Goal: Register for event/course

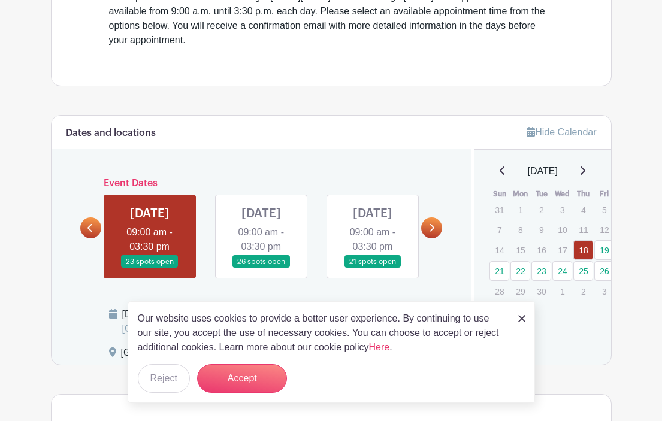
scroll to position [407, 0]
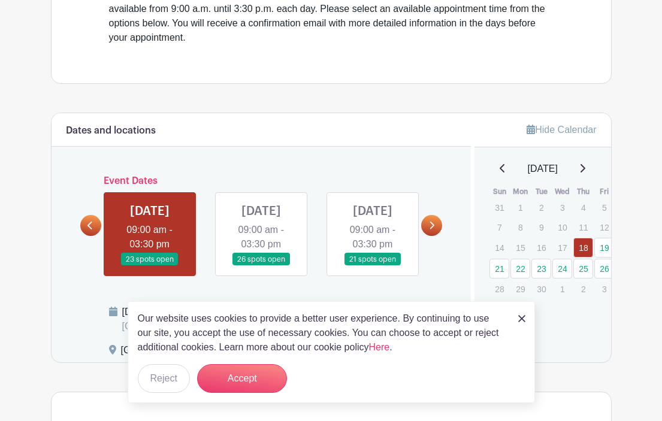
click at [261, 266] on link at bounding box center [261, 266] width 0 height 0
click at [242, 387] on button "Accept" at bounding box center [242, 378] width 90 height 29
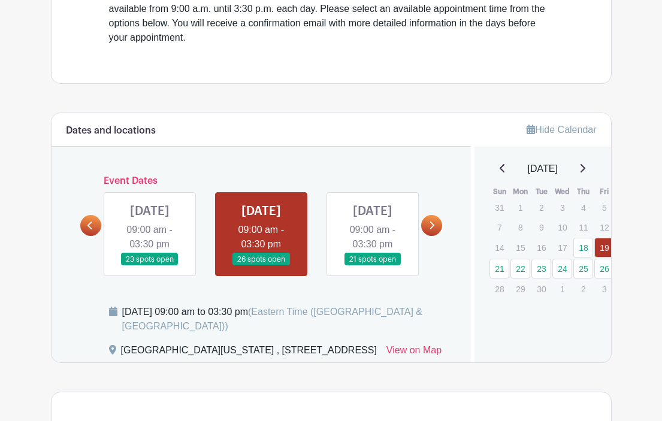
click at [261, 266] on link at bounding box center [261, 266] width 0 height 0
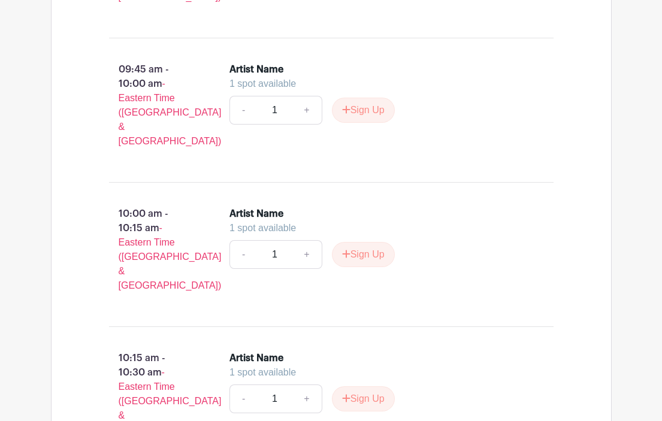
scroll to position [1247, 0]
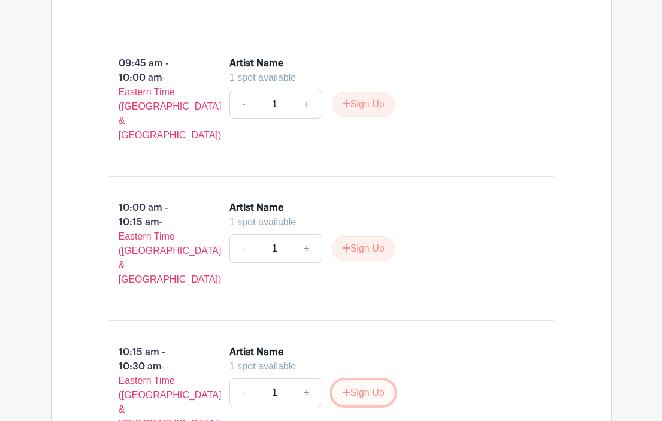
click at [356, 380] on button "Sign Up" at bounding box center [363, 392] width 63 height 25
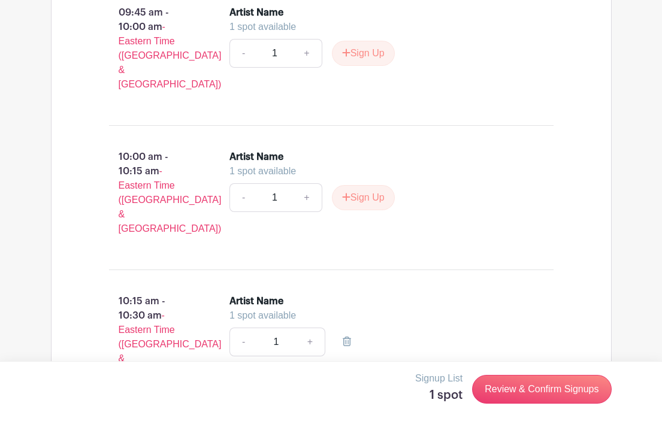
scroll to position [1294, 0]
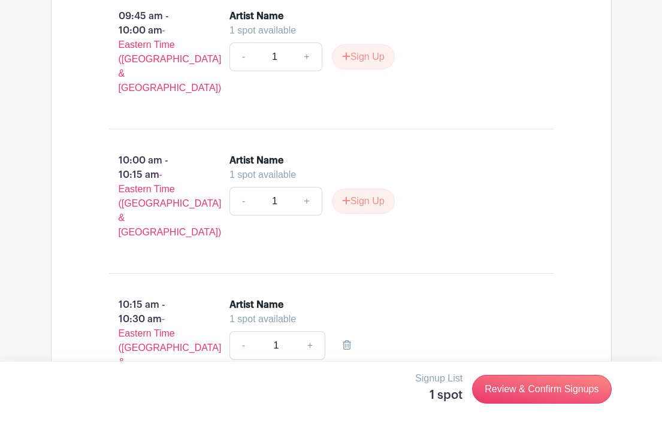
click at [284, 298] on div "Artist Name" at bounding box center [384, 305] width 310 height 14
drag, startPoint x: 292, startPoint y: 216, endPoint x: 233, endPoint y: 217, distance: 58.7
click at [233, 298] on div "Artist Name" at bounding box center [384, 305] width 310 height 14
drag, startPoint x: 289, startPoint y: 219, endPoint x: 222, endPoint y: 218, distance: 67.1
click at [222, 293] on div "Artist Name 1 spot available - 1 +" at bounding box center [391, 345] width 362 height 105
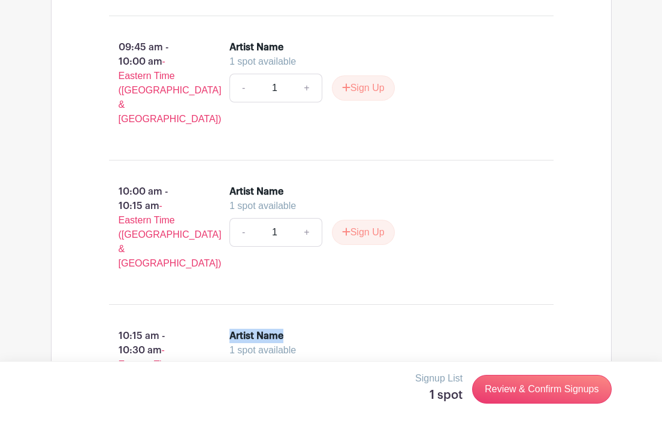
scroll to position [1266, 0]
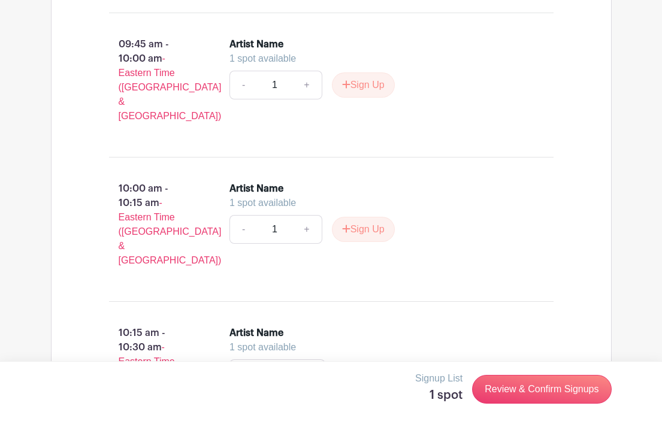
click at [283, 181] on div "Artist Name" at bounding box center [256, 188] width 54 height 14
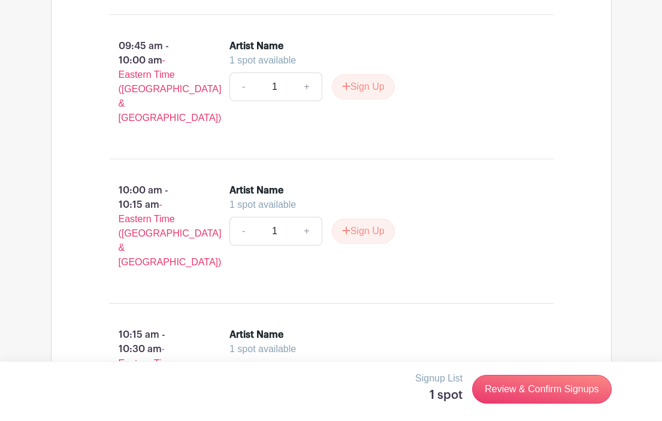
scroll to position [1267, 0]
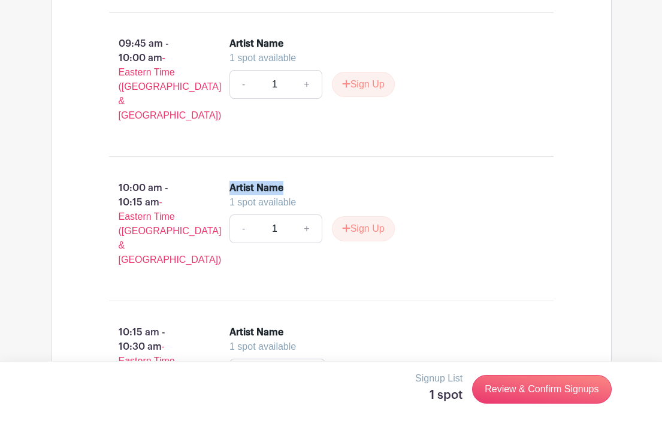
drag, startPoint x: 282, startPoint y: 125, endPoint x: 223, endPoint y: 124, distance: 58.7
click at [223, 176] on div "Artist Name 1 spot available - 1 + Sign Up" at bounding box center [391, 228] width 362 height 105
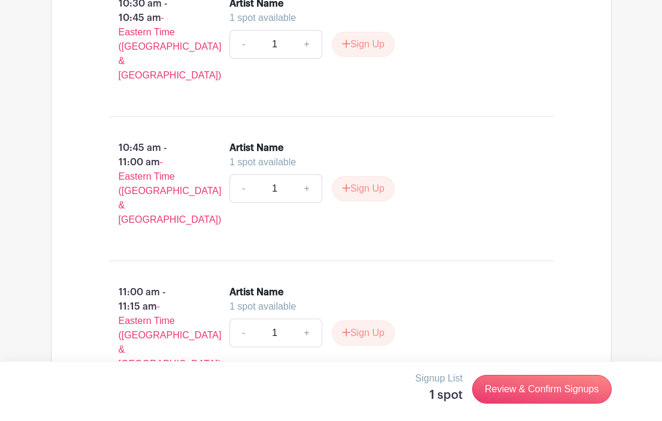
scroll to position [1743, 0]
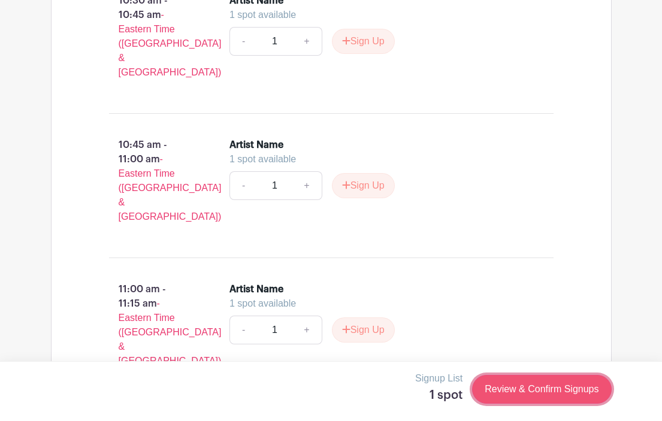
click at [537, 386] on link "Review & Confirm Signups" at bounding box center [541, 389] width 139 height 29
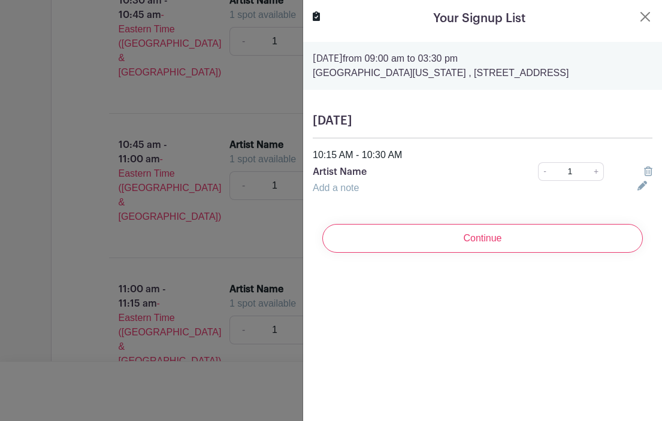
click at [353, 186] on link "Add a note" at bounding box center [336, 188] width 46 height 10
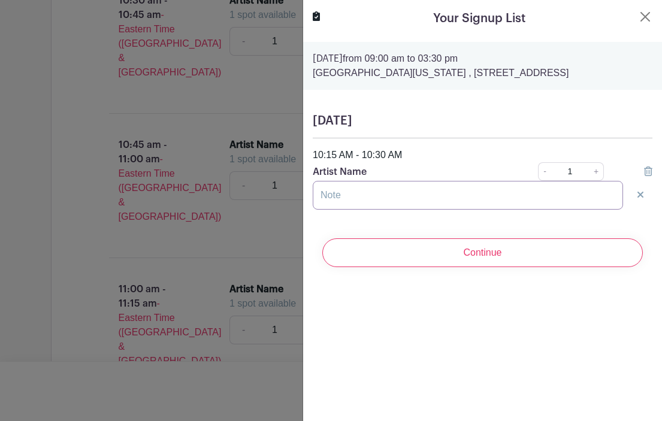
click at [348, 192] on input "text" at bounding box center [468, 195] width 310 height 29
drag, startPoint x: 372, startPoint y: 171, endPoint x: 311, endPoint y: 168, distance: 60.6
click at [311, 168] on div "Artist Name" at bounding box center [408, 172] width 207 height 14
click at [334, 202] on input "text" at bounding box center [468, 195] width 310 height 29
type input "f"
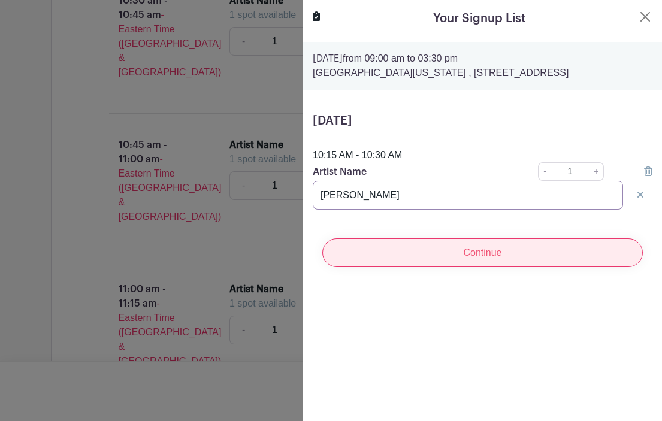
type input "[PERSON_NAME]"
click at [435, 250] on input "Continue" at bounding box center [482, 252] width 320 height 29
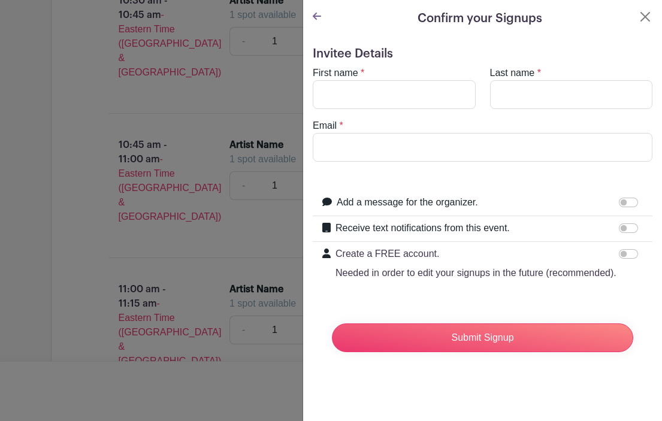
click at [314, 14] on icon at bounding box center [317, 16] width 8 height 10
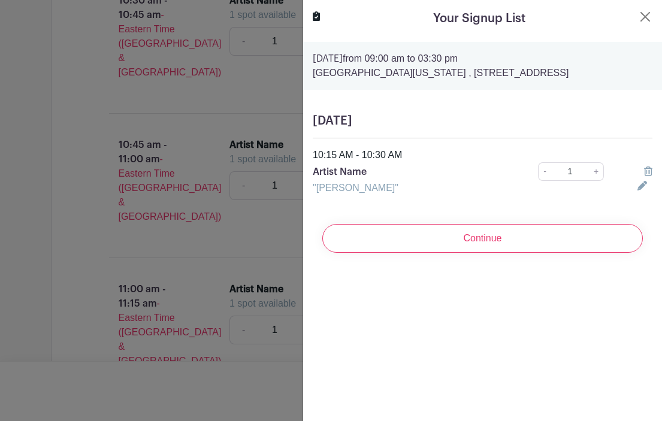
click at [375, 188] on link ""[PERSON_NAME]"" at bounding box center [356, 188] width 86 height 10
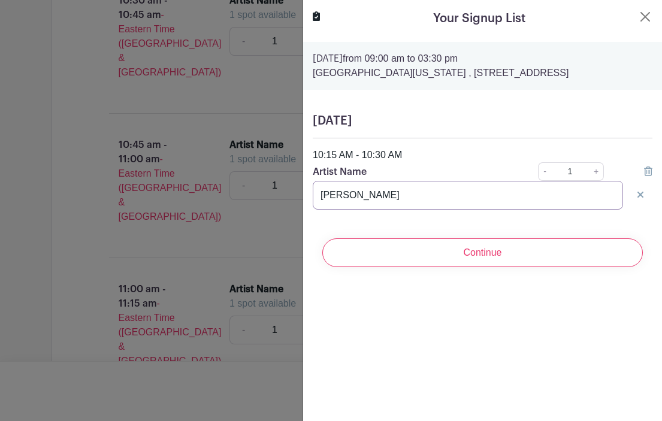
drag, startPoint x: 391, startPoint y: 199, endPoint x: 313, endPoint y: 196, distance: 77.9
click at [313, 196] on input "[PERSON_NAME]" at bounding box center [468, 195] width 310 height 29
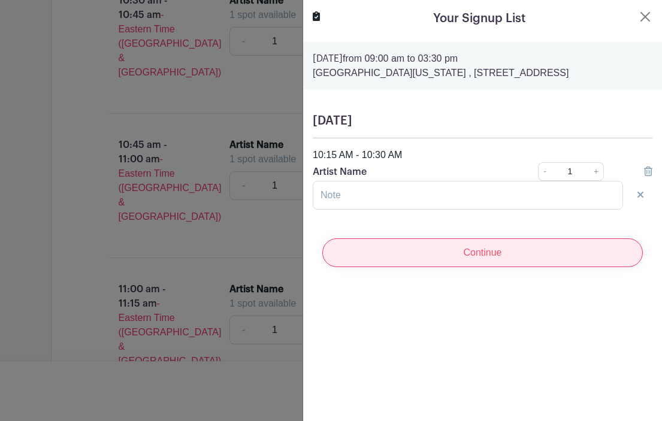
click at [447, 264] on input "Continue" at bounding box center [482, 252] width 320 height 29
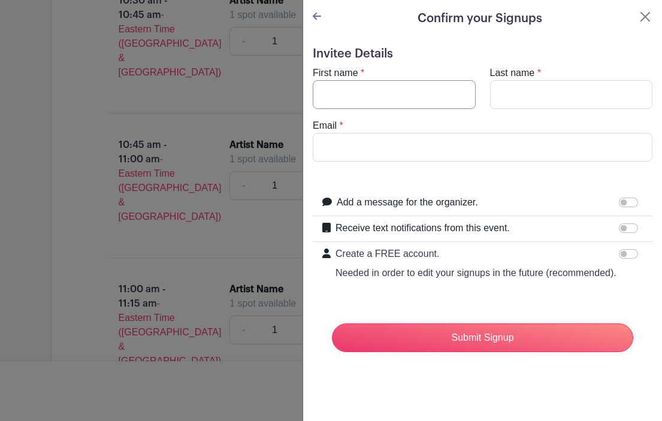
click at [341, 92] on input "First name" at bounding box center [394, 94] width 163 height 29
type input "Mar"
click at [310, 14] on turbo-frame "Confirm your Signups Invitee Details First name * Mar Last name * Email * Add a…" at bounding box center [482, 190] width 359 height 381
click at [318, 15] on icon at bounding box center [317, 16] width 8 height 10
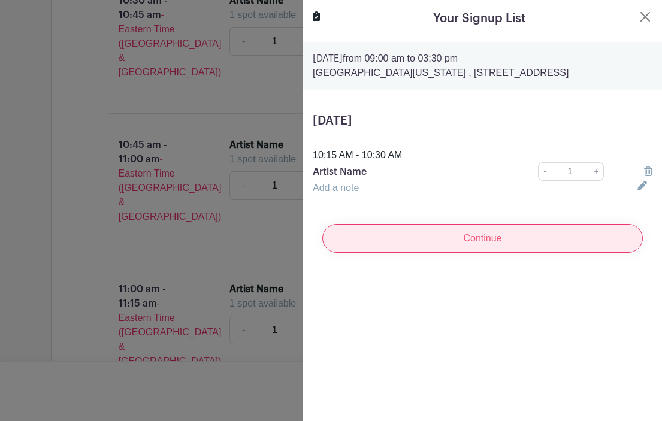
click at [447, 234] on input "Continue" at bounding box center [482, 238] width 320 height 29
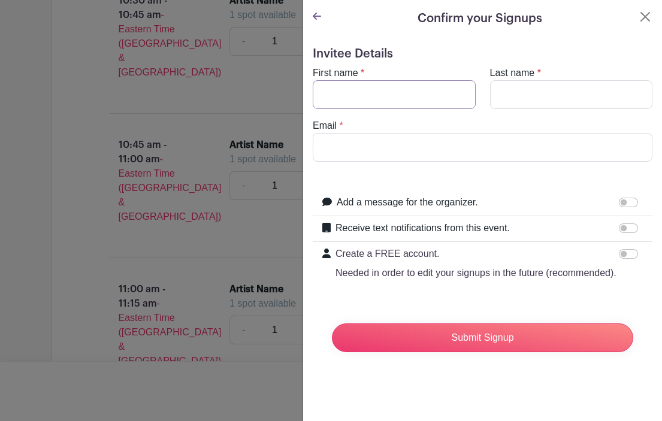
click at [333, 99] on input "First name" at bounding box center [394, 94] width 163 height 29
type input "[PERSON_NAME]"
click at [525, 96] on input "Last name" at bounding box center [571, 94] width 163 height 29
type input "[PERSON_NAME]"
click at [350, 150] on input "Email" at bounding box center [483, 147] width 340 height 29
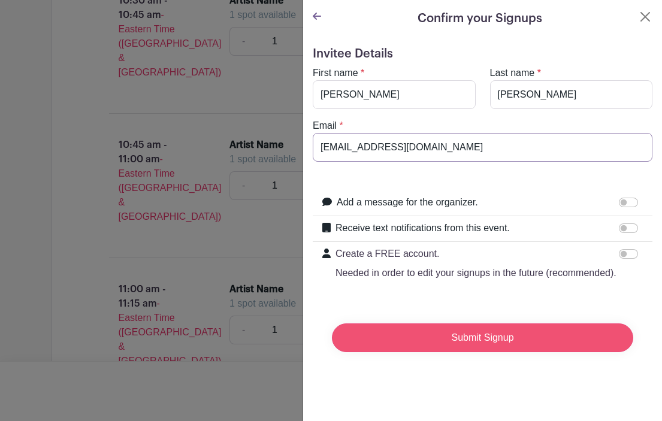
type input "[EMAIL_ADDRESS][DOMAIN_NAME]"
click at [481, 340] on input "Submit Signup" at bounding box center [482, 337] width 301 height 29
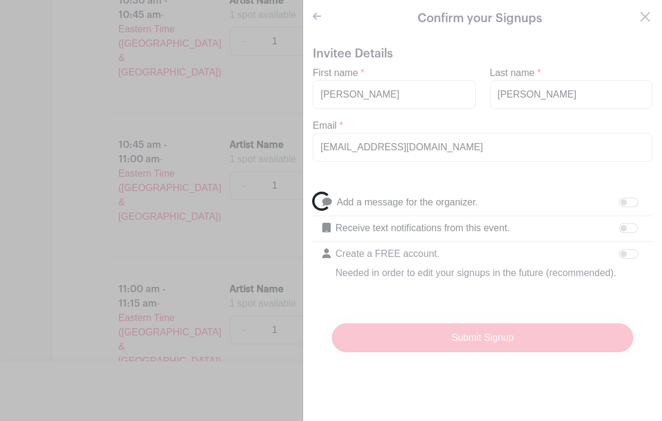
scroll to position [1764, 0]
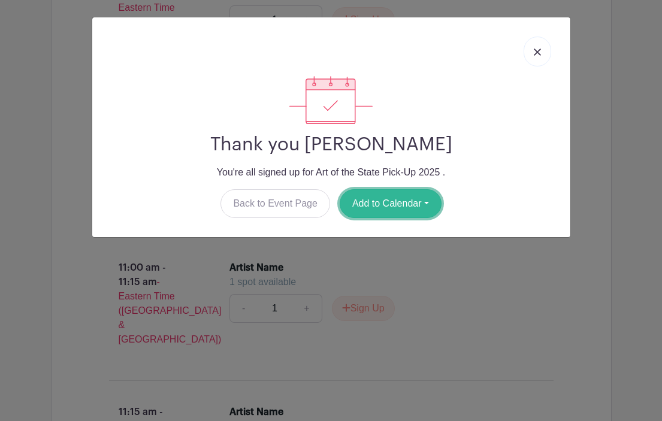
click at [425, 202] on button "Add to Calendar" at bounding box center [391, 203] width 102 height 29
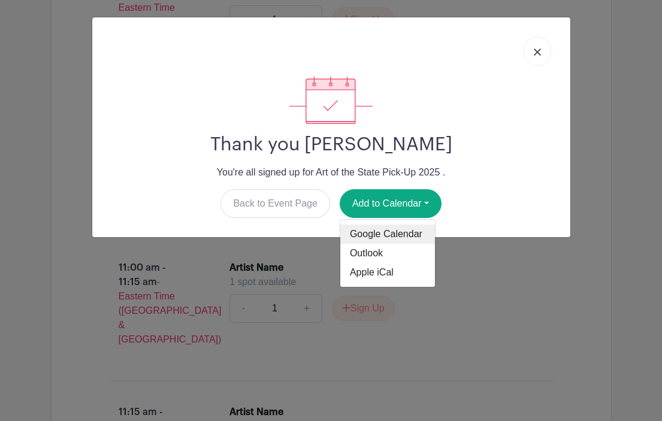
click at [413, 229] on link "Google Calendar" at bounding box center [387, 234] width 95 height 19
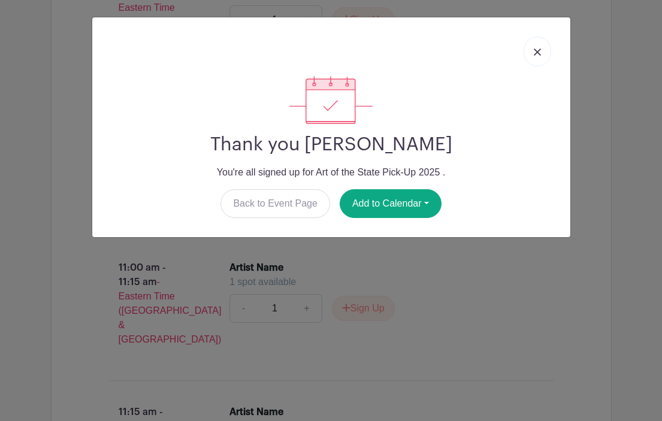
click at [537, 54] on img at bounding box center [537, 52] width 7 height 7
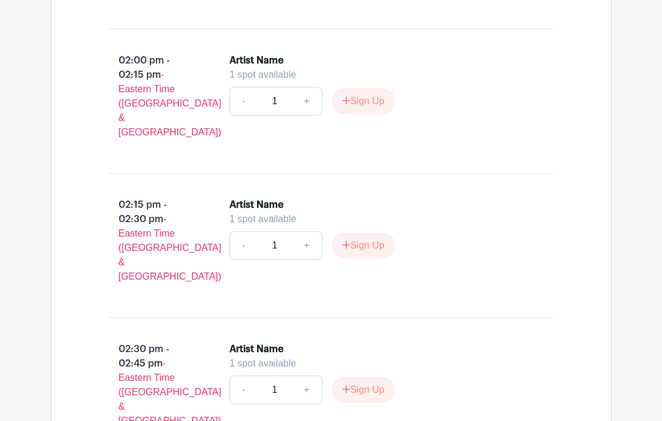
scroll to position [3722, 0]
